Goal: Complete application form: Complete application form

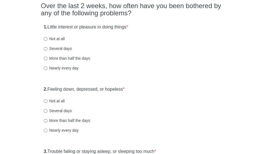
scroll to position [59, 0]
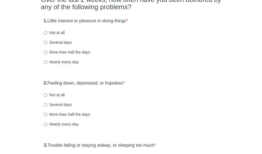
click at [81, 51] on label "More than half the days" at bounding box center [67, 52] width 46 height 6
click at [47, 51] on input "More than half the days" at bounding box center [46, 52] width 4 height 4
radio input "true"
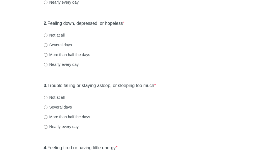
scroll to position [123, 0]
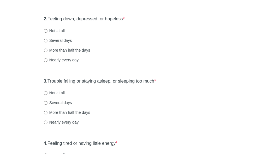
click at [63, 40] on label "Several days" at bounding box center [58, 41] width 28 height 6
click at [47, 40] on input "Several days" at bounding box center [46, 41] width 4 height 4
radio input "true"
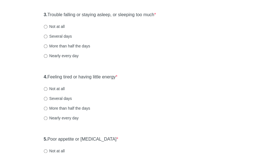
scroll to position [191, 0]
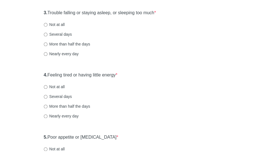
click at [76, 53] on label "Nearly every day" at bounding box center [61, 54] width 35 height 6
click at [47, 53] on input "Nearly every day" at bounding box center [46, 54] width 4 height 4
radio input "true"
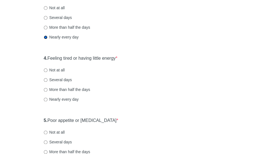
scroll to position [200, 0]
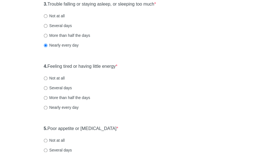
click at [74, 108] on label "Nearly every day" at bounding box center [61, 108] width 35 height 6
click at [47, 108] on input "Nearly every day" at bounding box center [46, 108] width 4 height 4
radio input "true"
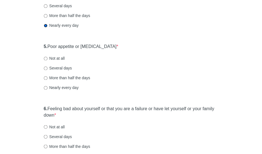
scroll to position [279, 0]
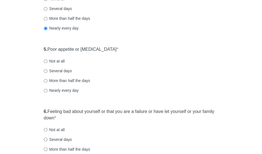
click at [74, 90] on label "Nearly every day" at bounding box center [61, 91] width 35 height 6
click at [47, 90] on input "Nearly every day" at bounding box center [46, 91] width 4 height 4
radio input "true"
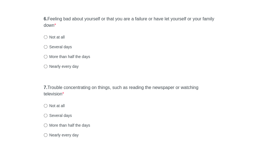
scroll to position [376, 0]
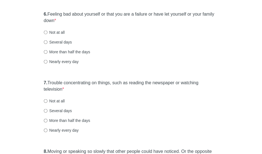
click at [58, 32] on label "Not at all" at bounding box center [54, 32] width 21 height 6
click at [47, 32] on input "Not at all" at bounding box center [46, 32] width 4 height 4
radio input "true"
click at [57, 41] on label "Several days" at bounding box center [58, 42] width 28 height 6
click at [47, 41] on input "Several days" at bounding box center [46, 42] width 4 height 4
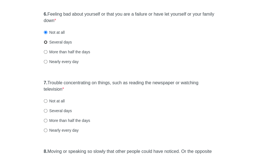
radio input "true"
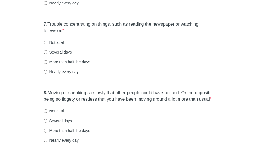
scroll to position [439, 0]
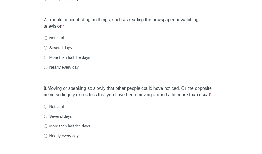
click at [66, 46] on label "Several days" at bounding box center [58, 48] width 28 height 6
click at [47, 46] on input "Several days" at bounding box center [46, 48] width 4 height 4
radio input "true"
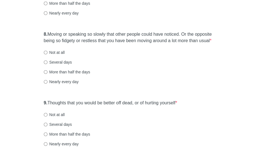
scroll to position [493, 0]
click at [59, 52] on label "Not at all" at bounding box center [54, 53] width 21 height 6
click at [47, 52] on input "Not at all" at bounding box center [46, 53] width 4 height 4
radio input "true"
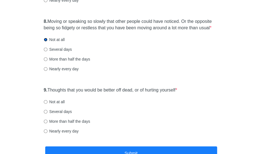
scroll to position [510, 0]
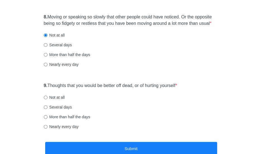
click at [56, 95] on label "Not at all" at bounding box center [54, 98] width 21 height 6
click at [47, 96] on input "Not at all" at bounding box center [46, 98] width 4 height 4
radio input "true"
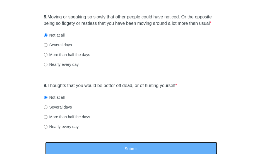
click at [79, 145] on button "Submit" at bounding box center [131, 148] width 172 height 13
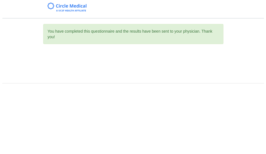
scroll to position [0, 0]
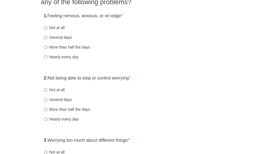
scroll to position [65, 0]
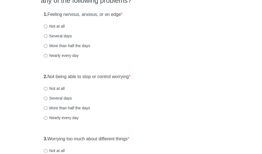
click at [61, 33] on label "Several days" at bounding box center [58, 36] width 28 height 6
click at [47, 34] on input "Several days" at bounding box center [46, 36] width 4 height 4
radio input "true"
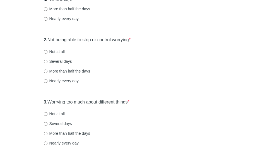
scroll to position [110, 0]
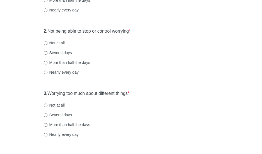
click at [63, 50] on label "Several days" at bounding box center [58, 53] width 28 height 6
click at [47, 51] on input "Several days" at bounding box center [46, 53] width 4 height 4
radio input "true"
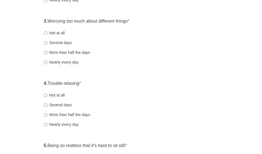
scroll to position [185, 0]
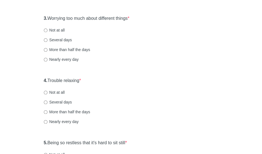
click at [54, 41] on label "Several days" at bounding box center [58, 40] width 28 height 6
click at [47, 41] on input "Several days" at bounding box center [46, 40] width 4 height 4
radio input "true"
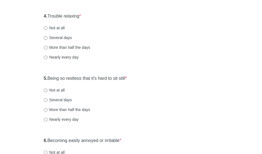
scroll to position [253, 0]
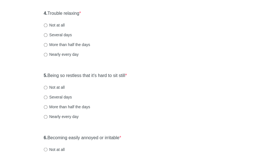
click at [60, 33] on label "Several days" at bounding box center [58, 35] width 28 height 6
click at [47, 33] on input "Several days" at bounding box center [46, 35] width 4 height 4
radio input "true"
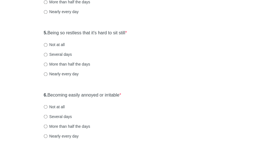
scroll to position [298, 0]
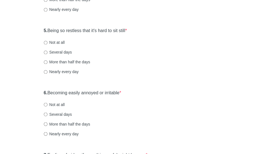
click at [63, 41] on label "Not at all" at bounding box center [54, 43] width 21 height 6
click at [47, 41] on input "Not at all" at bounding box center [46, 43] width 4 height 4
radio input "true"
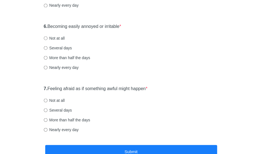
scroll to position [379, 0]
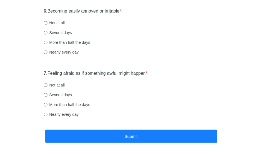
click at [55, 23] on label "Not at all" at bounding box center [54, 23] width 21 height 6
click at [47, 23] on input "Not at all" at bounding box center [46, 23] width 4 height 4
radio input "true"
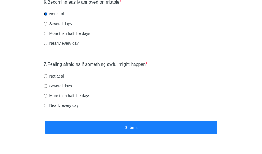
scroll to position [393, 0]
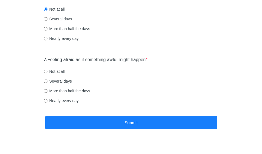
click at [58, 91] on label "More than half the days" at bounding box center [67, 91] width 46 height 6
click at [47, 91] on input "More than half the days" at bounding box center [46, 91] width 4 height 4
radio input "true"
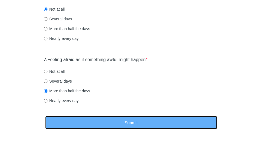
click at [134, 122] on button "Submit" at bounding box center [131, 122] width 172 height 13
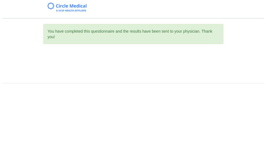
scroll to position [0, 0]
